Goal: Find specific page/section: Find specific page/section

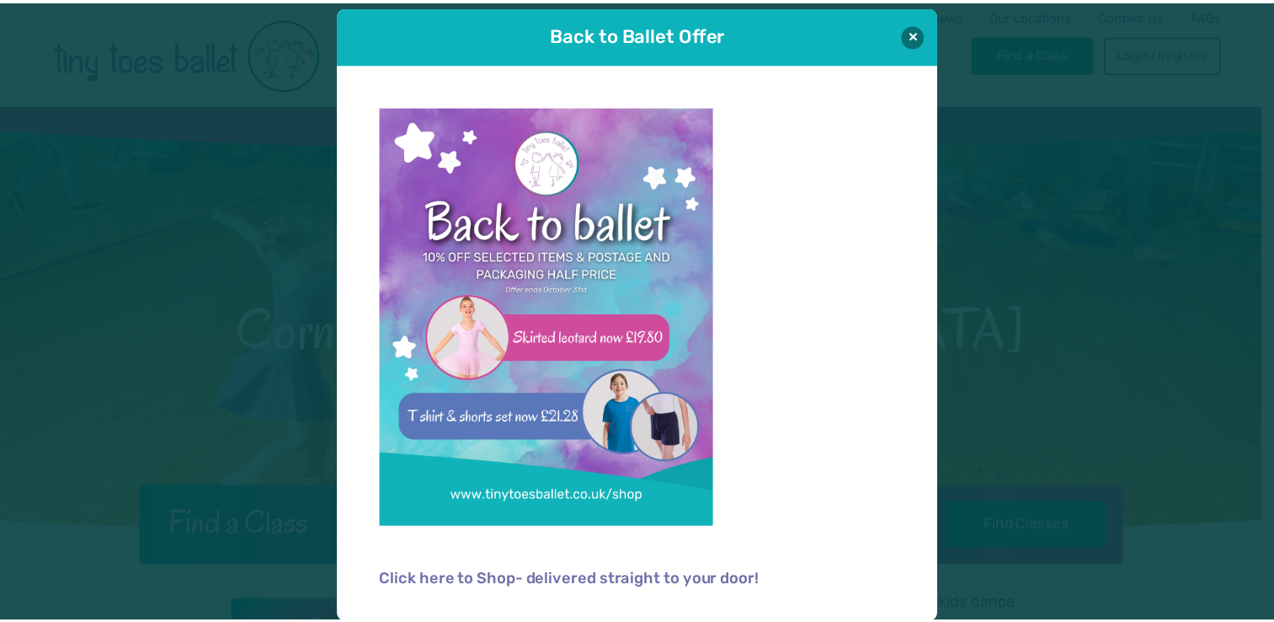
scroll to position [19, 0]
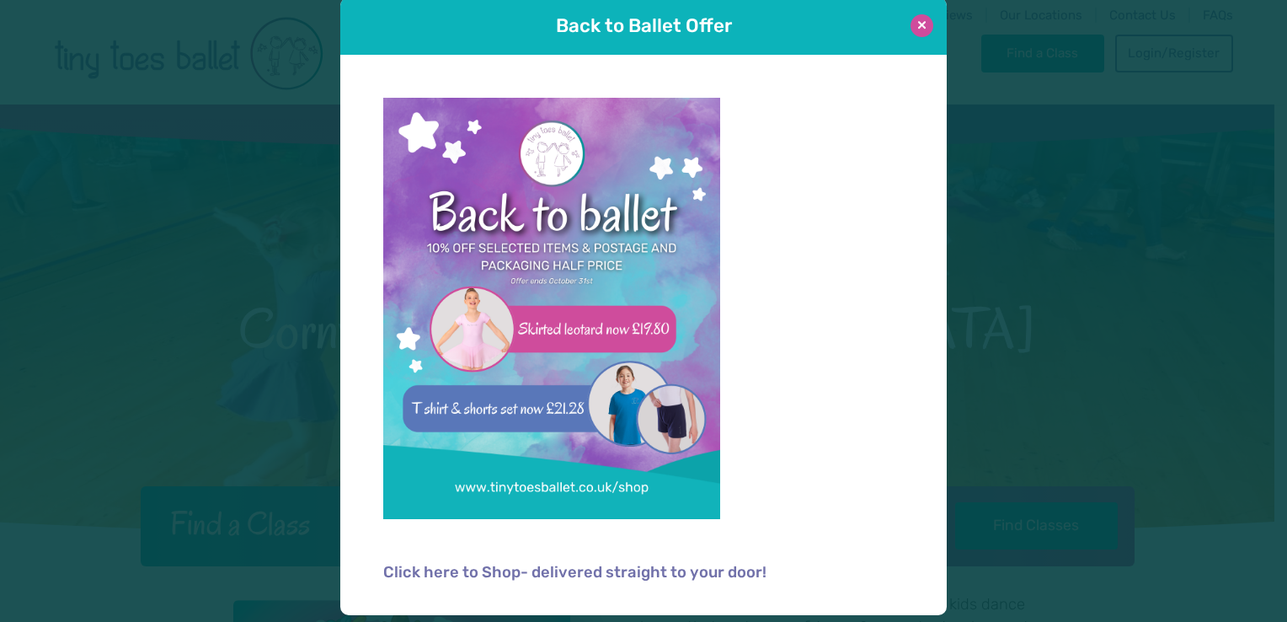
click at [916, 25] on button at bounding box center [922, 25] width 23 height 23
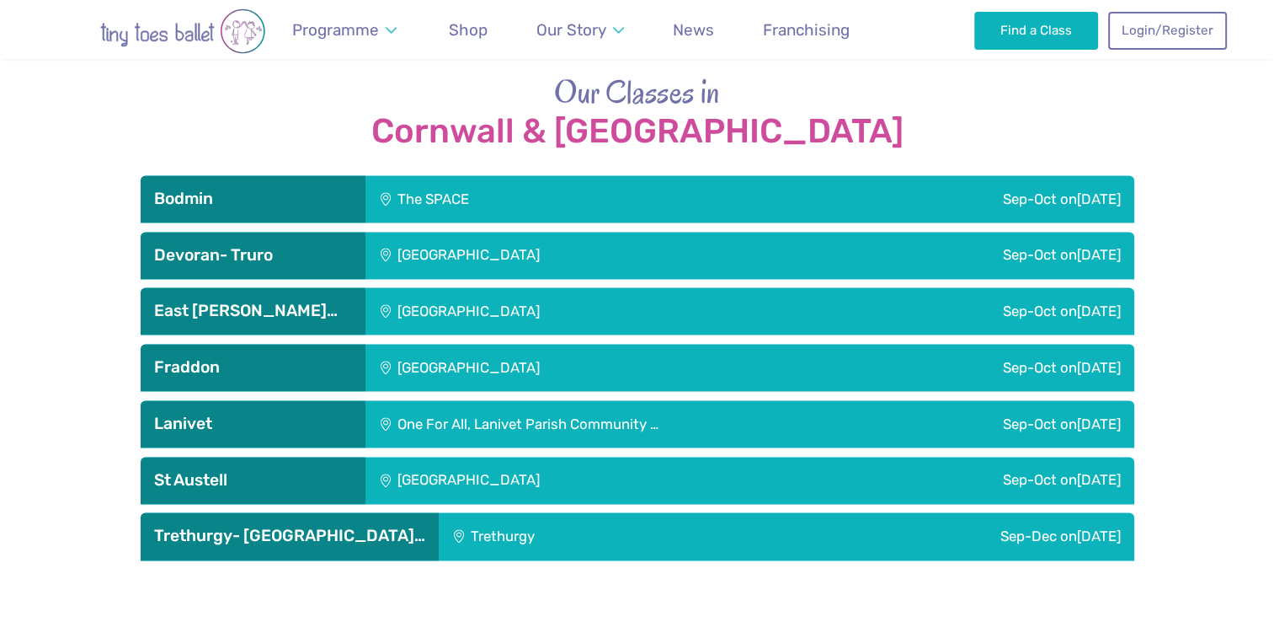
scroll to position [2301, 0]
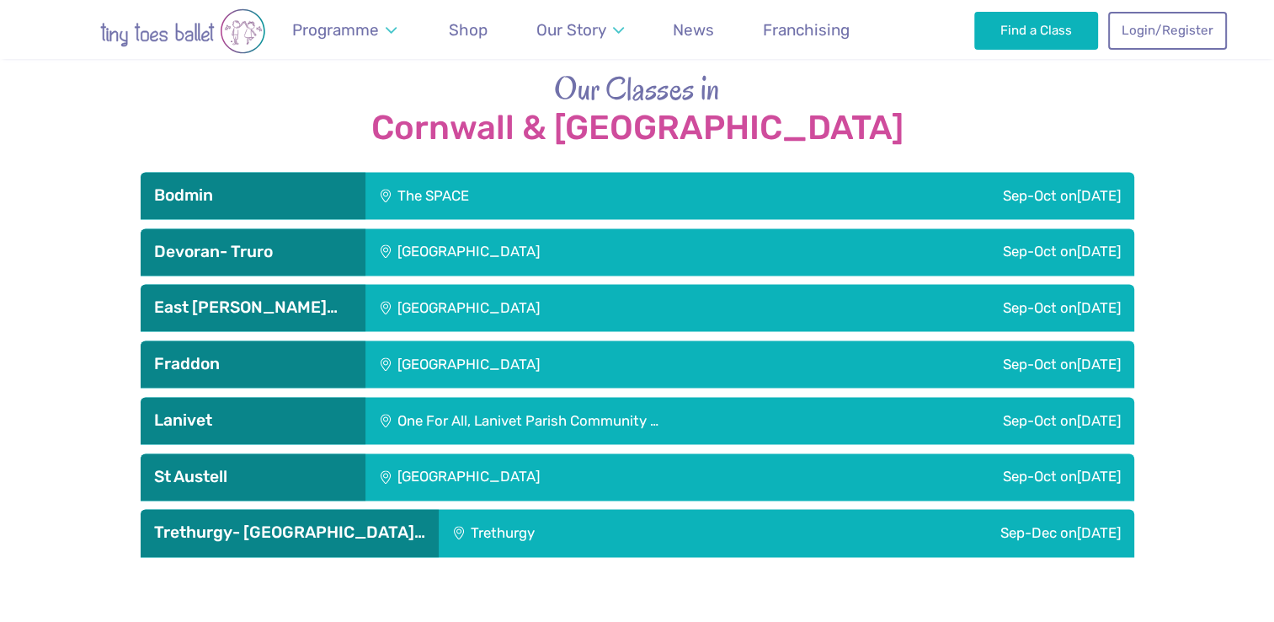
click at [705, 408] on div "One For All, Lanivet Parish Community …" at bounding box center [627, 420] width 522 height 47
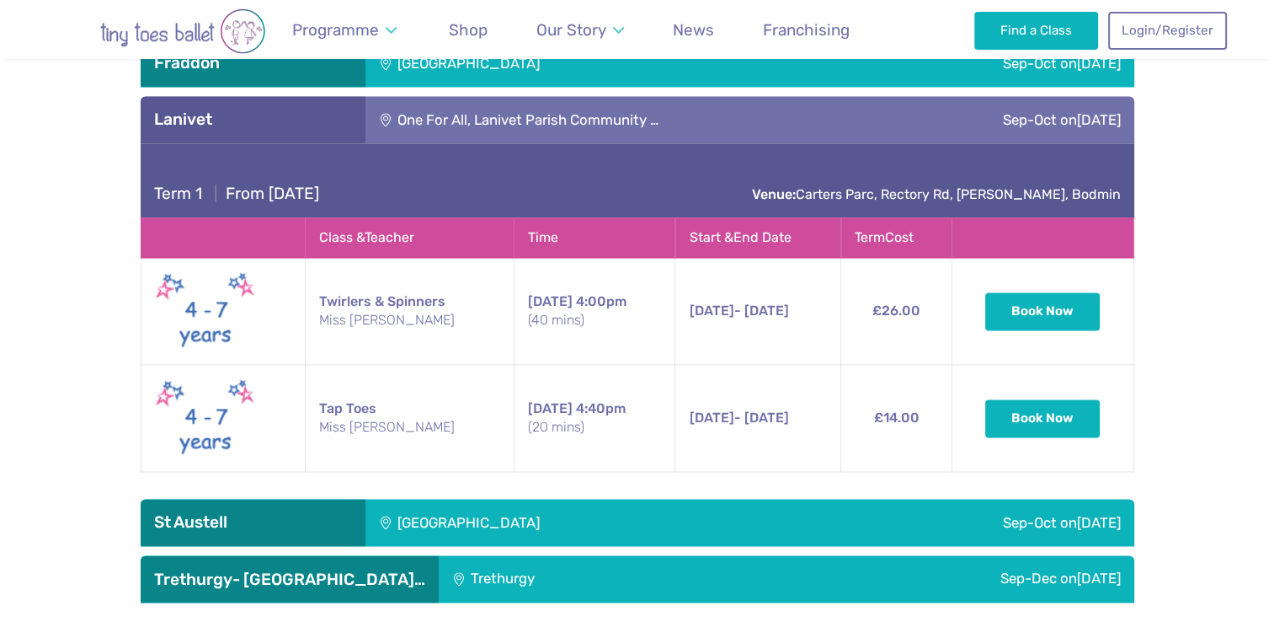
scroll to position [2601, 0]
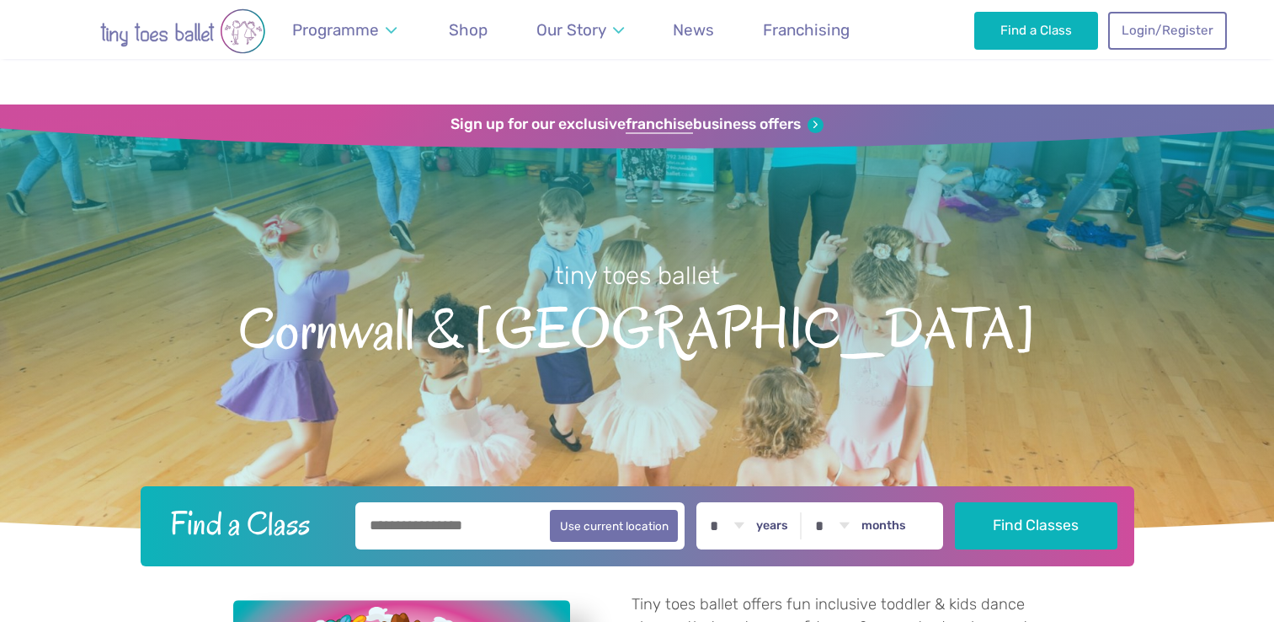
scroll to position [2601, 0]
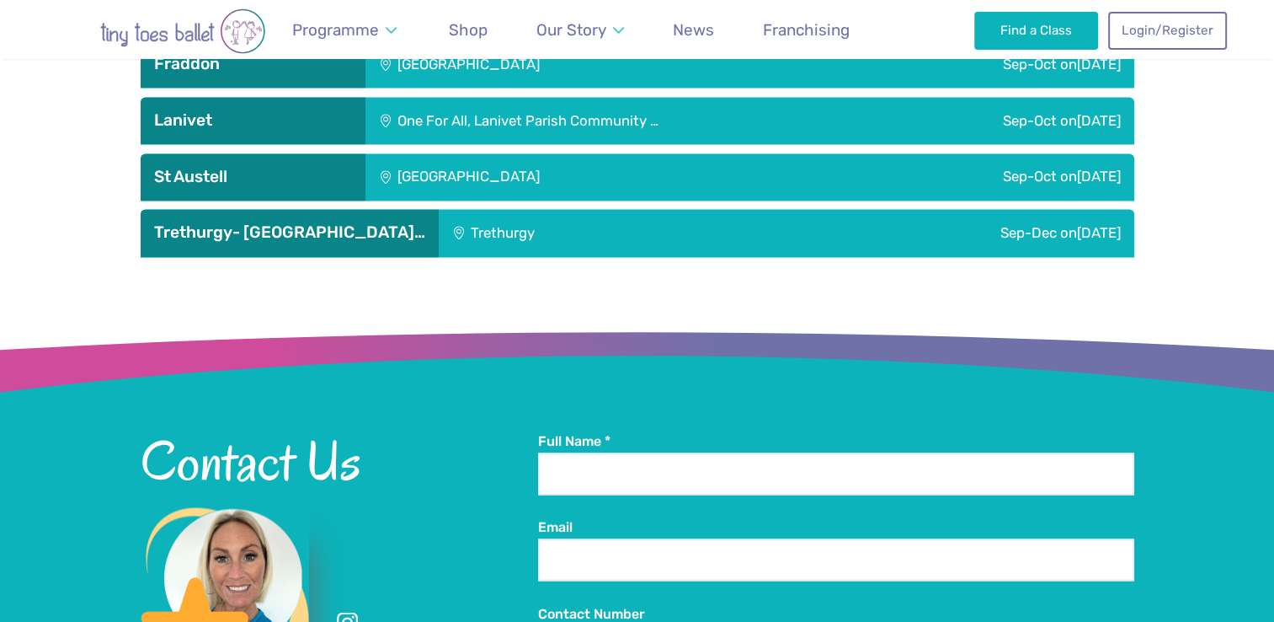
click at [615, 120] on ul "Bodmin The SPACE Sep-Oct [DATE] Term 1 | From [DATE] Venue: [GEOGRAPHIC_DATA] ,…" at bounding box center [638, 64] width 994 height 385
click at [632, 110] on div "One For All, Lanivet Parish Community …" at bounding box center [627, 120] width 522 height 47
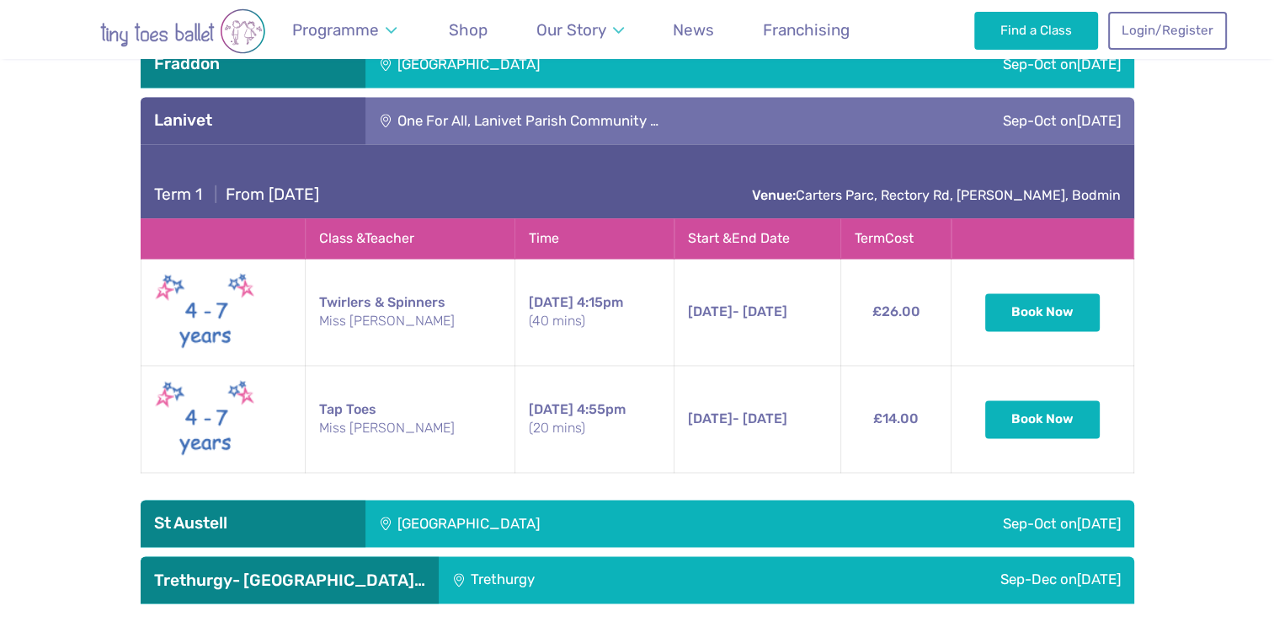
click at [792, 111] on div "One For All, Lanivet Parish Community …" at bounding box center [627, 120] width 522 height 47
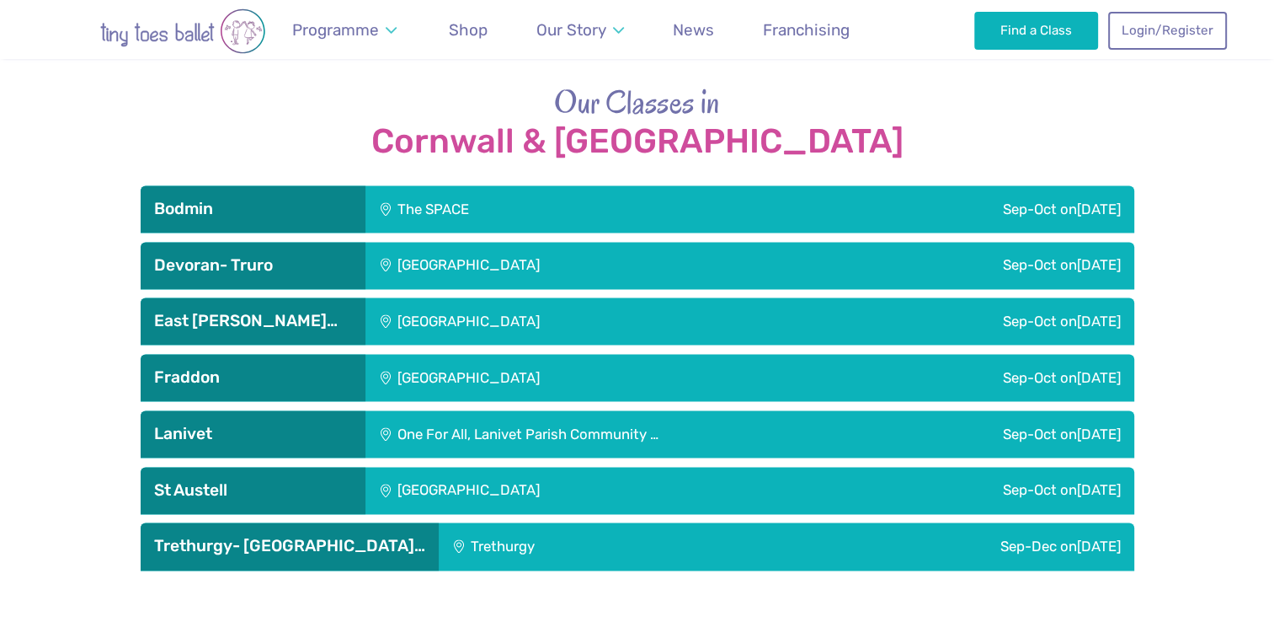
scroll to position [2294, 0]
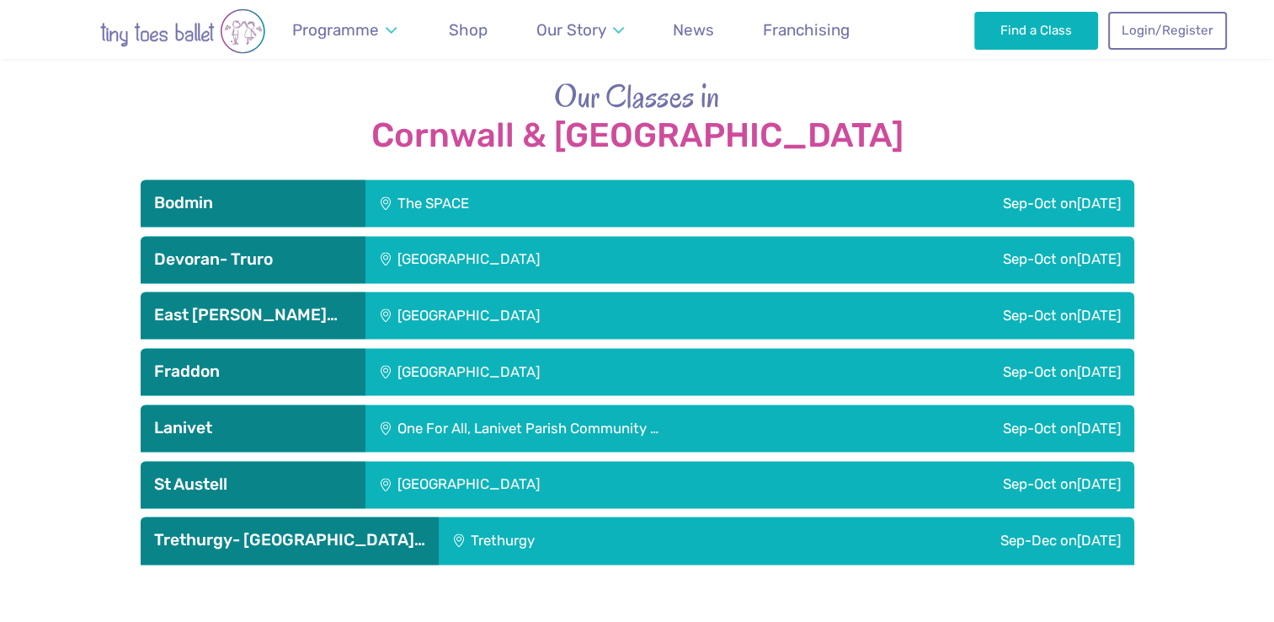
click at [641, 406] on div "One For All, Lanivet Parish Community …" at bounding box center [627, 427] width 522 height 47
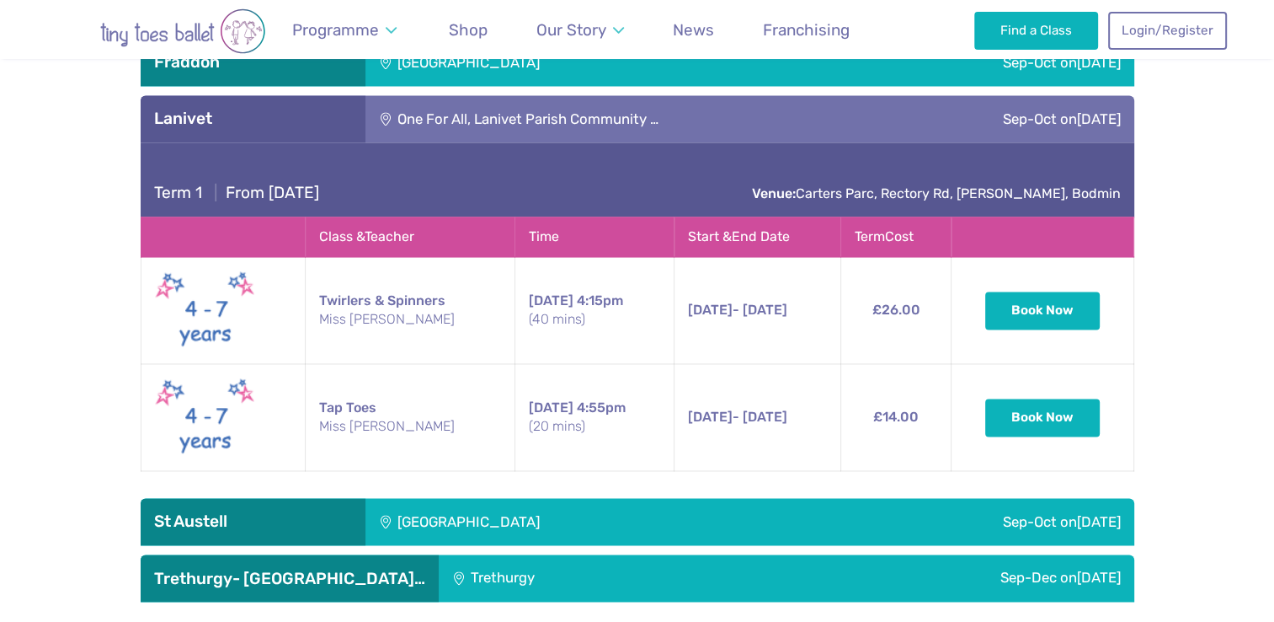
scroll to position [2598, 0]
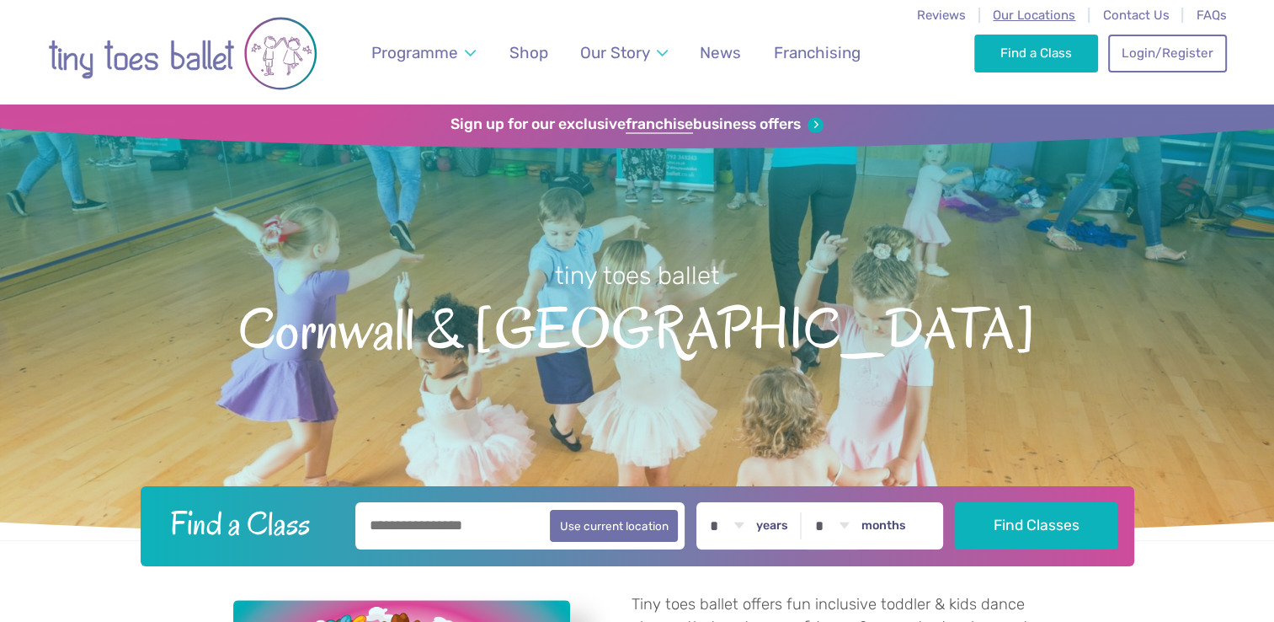
click at [1049, 14] on span "Our Locations" at bounding box center [1034, 15] width 83 height 15
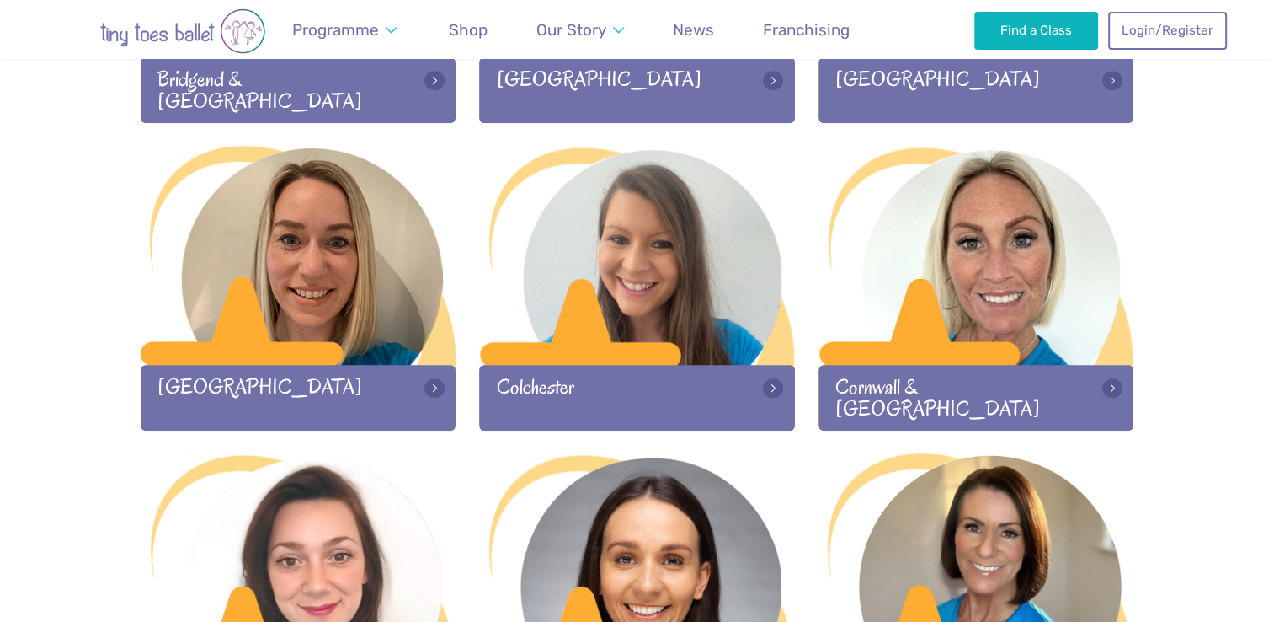
scroll to position [774, 0]
click at [921, 254] on div at bounding box center [977, 258] width 316 height 222
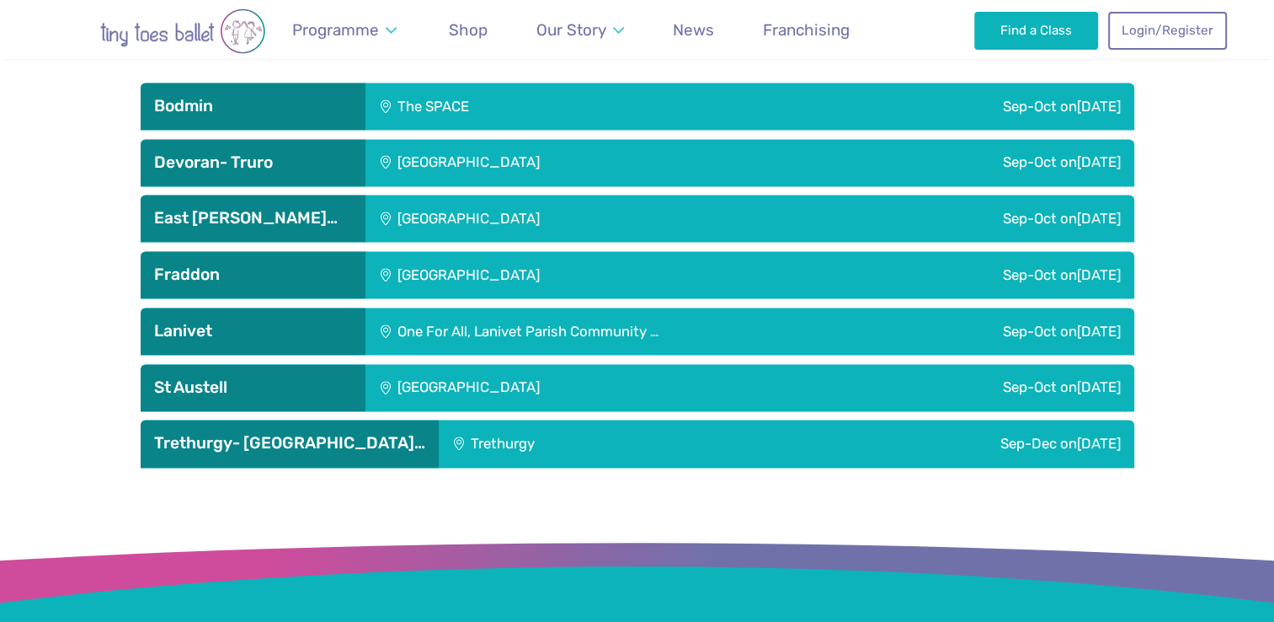
scroll to position [2390, 0]
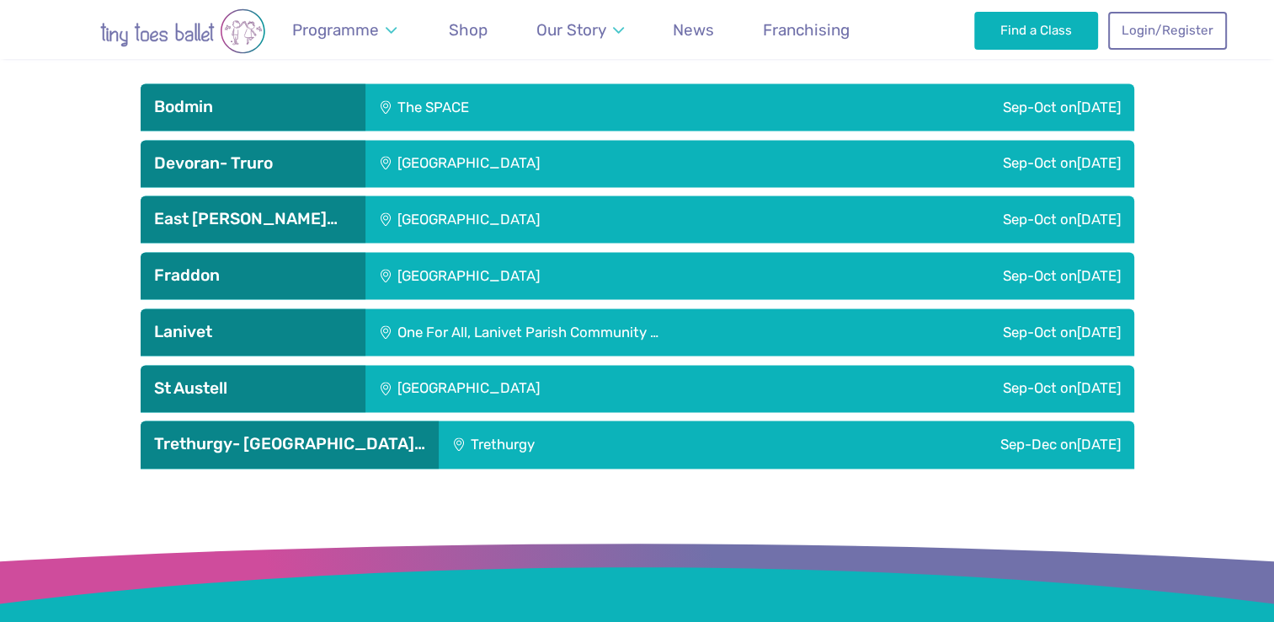
click at [728, 368] on div "[GEOGRAPHIC_DATA]" at bounding box center [583, 388] width 435 height 47
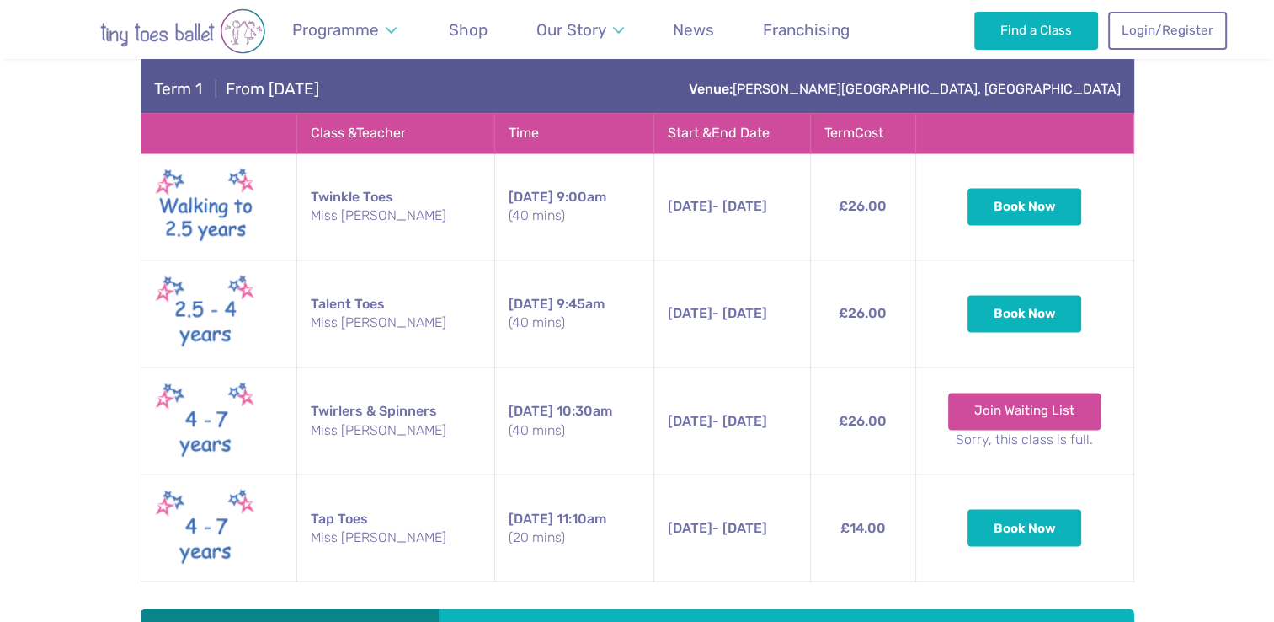
scroll to position [2765, 0]
